Goal: Task Accomplishment & Management: Manage account settings

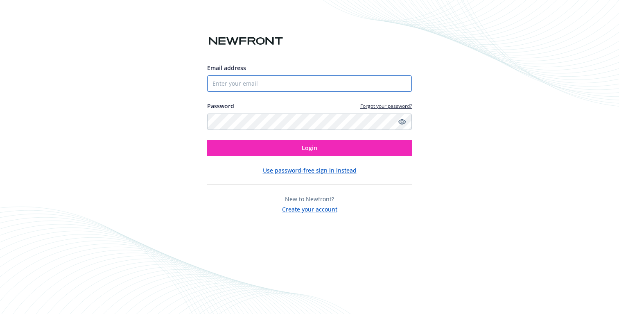
click at [283, 86] on input "Email address" at bounding box center [309, 83] width 205 height 16
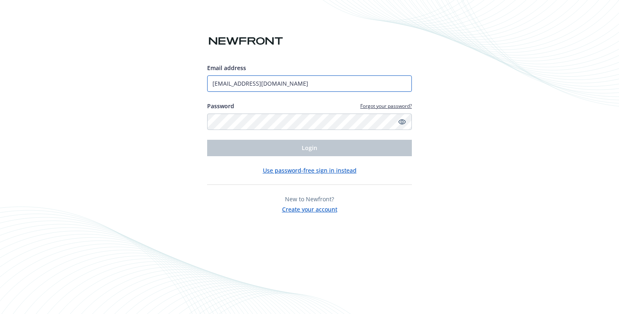
click at [280, 79] on input "[EMAIL_ADDRESS][DOMAIN_NAME]" at bounding box center [309, 83] width 205 height 16
type input "[EMAIL_ADDRESS][DOMAIN_NAME]"
click at [282, 171] on button "Use password-free sign in instead" at bounding box center [310, 170] width 94 height 9
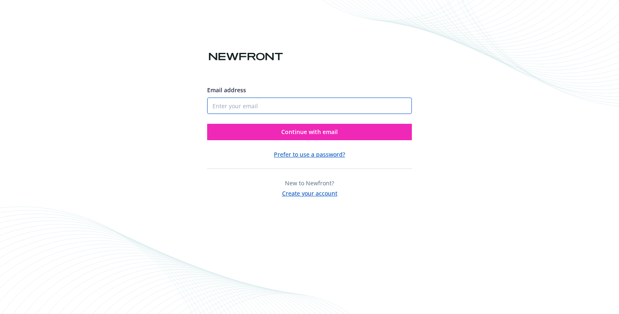
click at [280, 107] on input "Email address" at bounding box center [309, 105] width 205 height 16
type input "[EMAIL_ADDRESS][DOMAIN_NAME]"
click at [207, 124] on button "Continue with email" at bounding box center [309, 132] width 205 height 16
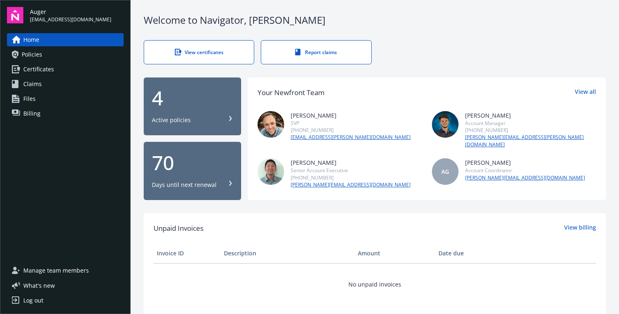
click at [477, 55] on div "View certificates Report claims" at bounding box center [375, 52] width 462 height 24
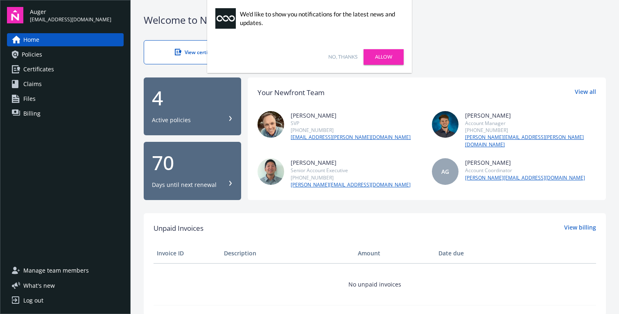
click at [371, 55] on link "Allow" at bounding box center [384, 57] width 40 height 16
